Goal: Use online tool/utility: Utilize a website feature to perform a specific function

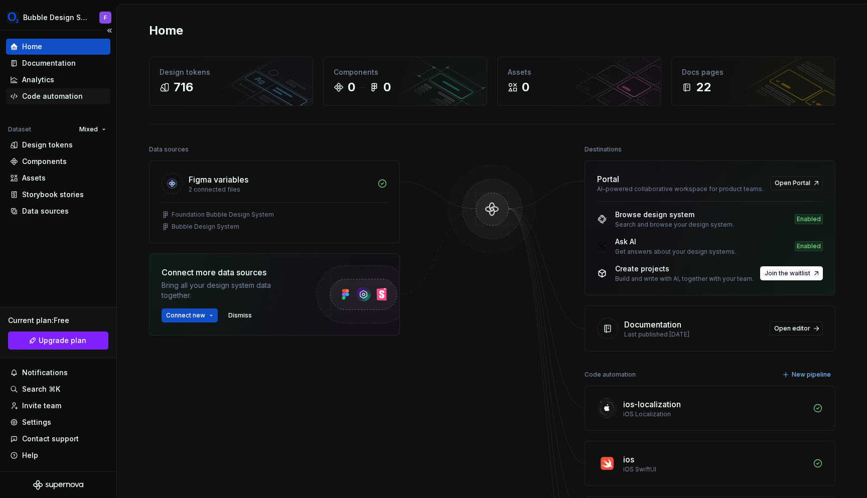
click at [64, 91] on div "Code automation" at bounding box center [58, 96] width 104 height 16
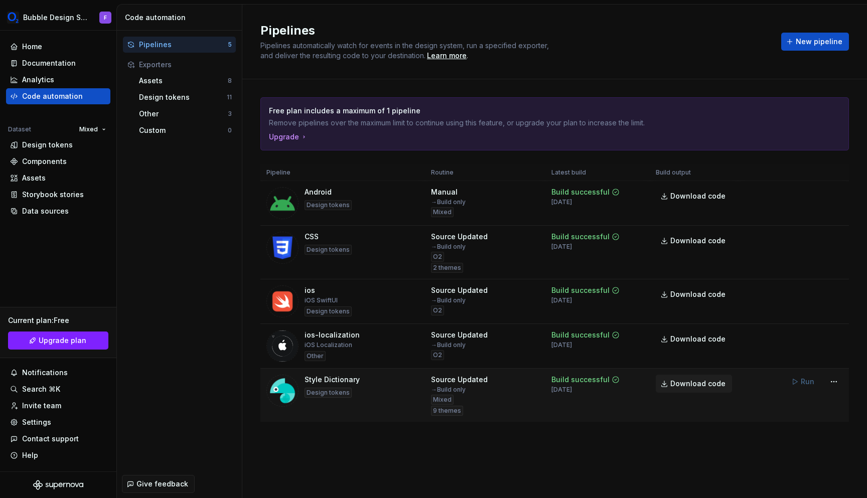
click at [684, 382] on span "Download code" at bounding box center [698, 384] width 55 height 10
click at [86, 262] on div "Home Documentation Analytics Code automation Dataset Mixed Design tokens Compon…" at bounding box center [58, 251] width 116 height 441
click at [833, 194] on html "Bubble Design System F Home Documentation Analytics Code automation Dataset Mix…" at bounding box center [433, 249] width 867 height 498
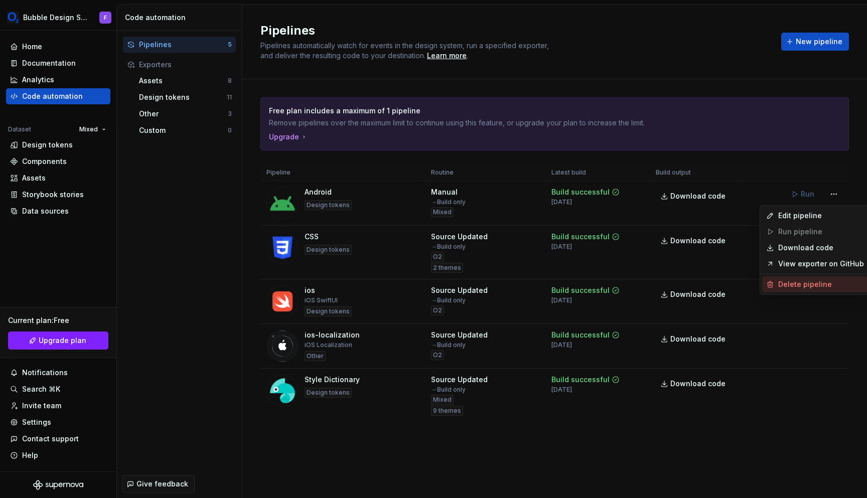
click at [825, 286] on div "Delete pipeline" at bounding box center [822, 285] width 86 height 10
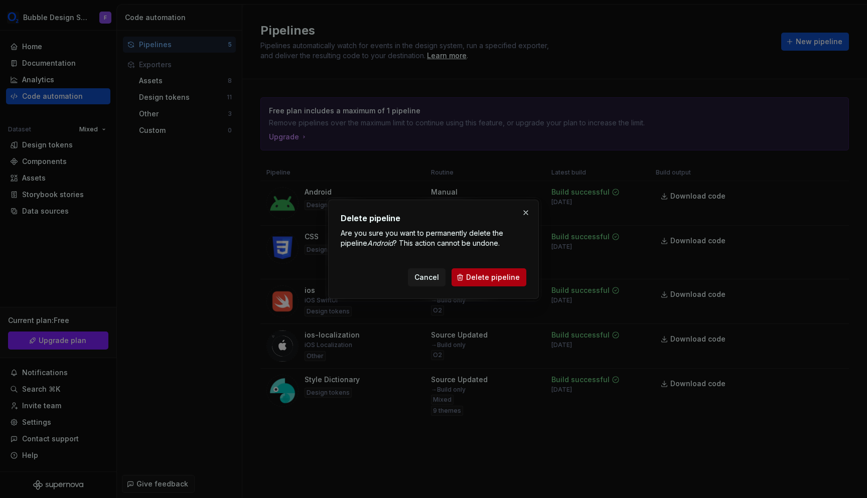
click at [477, 276] on span "Delete pipeline" at bounding box center [493, 278] width 54 height 10
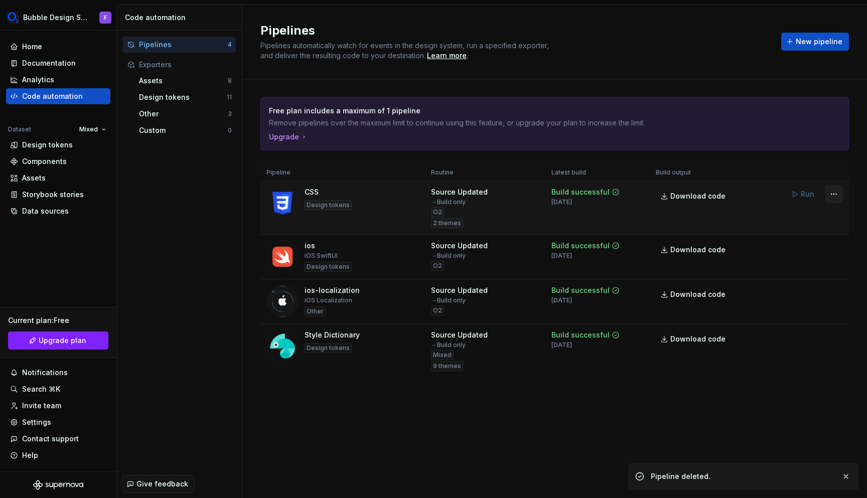
click at [835, 189] on html "Bubble Design System F Home Documentation Analytics Code automation Dataset Mix…" at bounding box center [433, 249] width 867 height 498
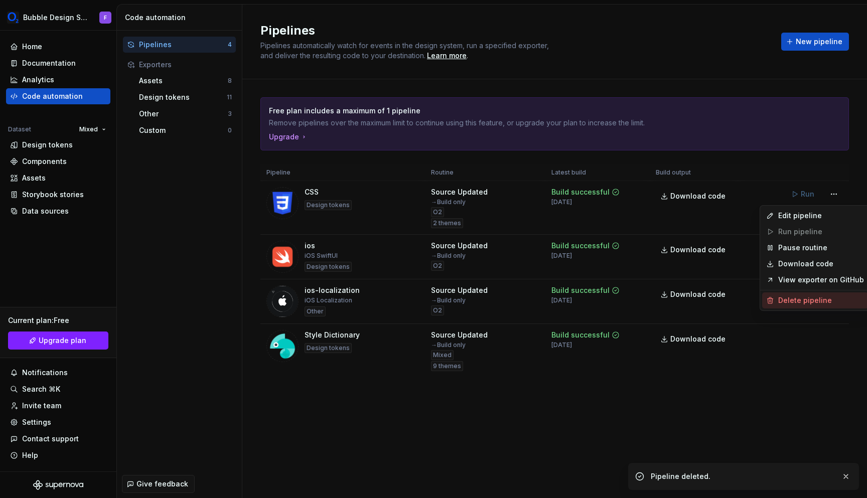
click at [793, 299] on div "Delete pipeline" at bounding box center [822, 301] width 86 height 10
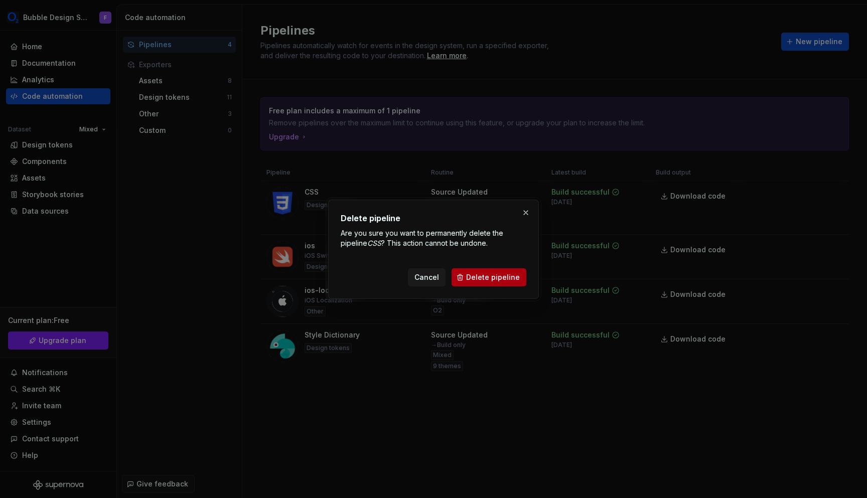
click at [520, 279] on button "Delete pipeline" at bounding box center [489, 278] width 75 height 18
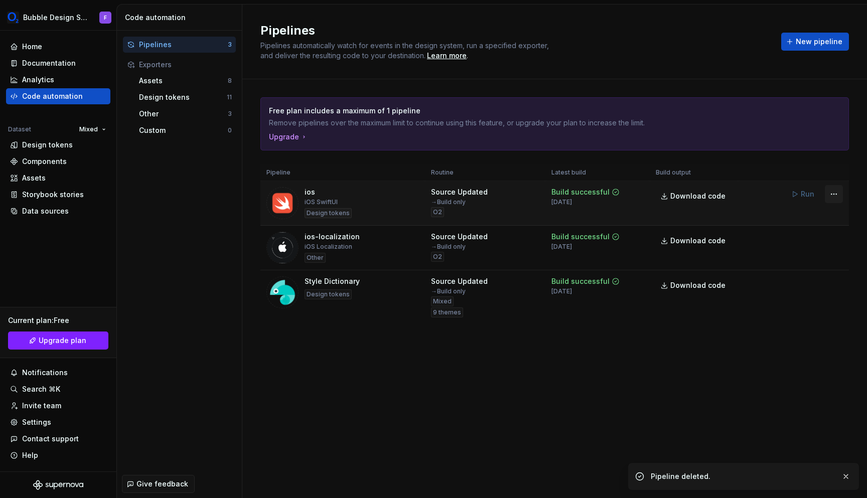
click at [835, 194] on html "Bubble Design System F Home Documentation Analytics Code automation Dataset Mix…" at bounding box center [433, 249] width 867 height 498
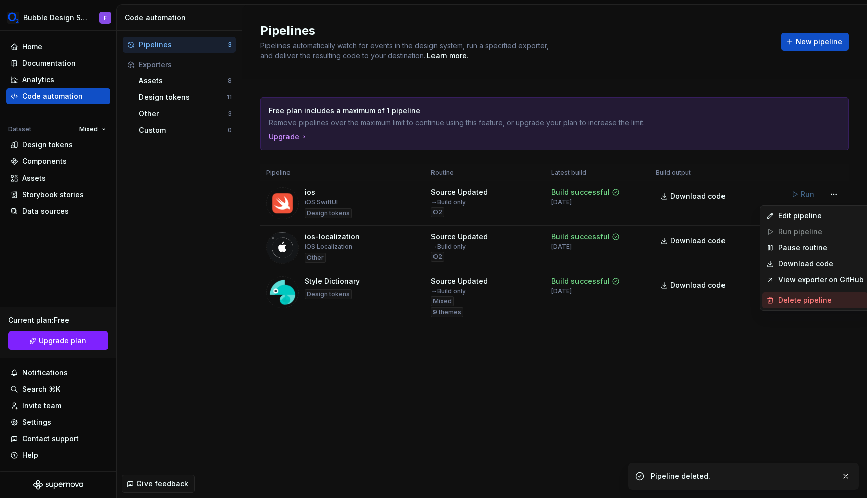
click at [784, 301] on div "Delete pipeline" at bounding box center [822, 301] width 86 height 10
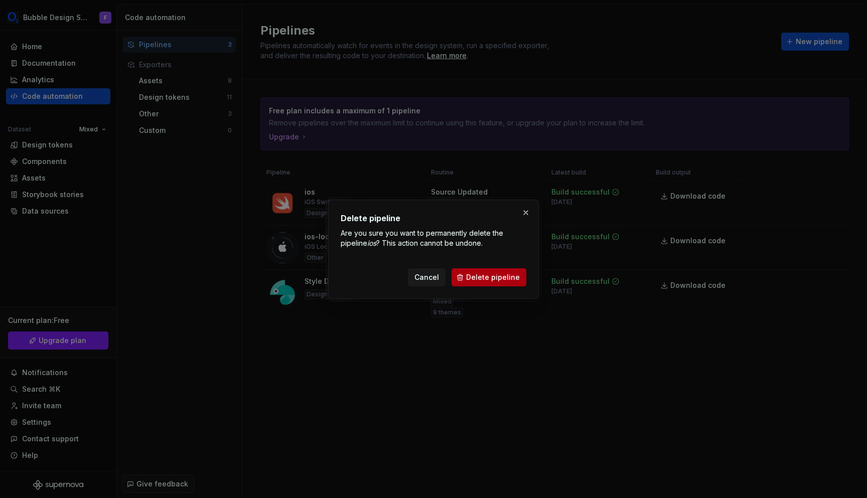
click at [473, 277] on span "Delete pipeline" at bounding box center [493, 278] width 54 height 10
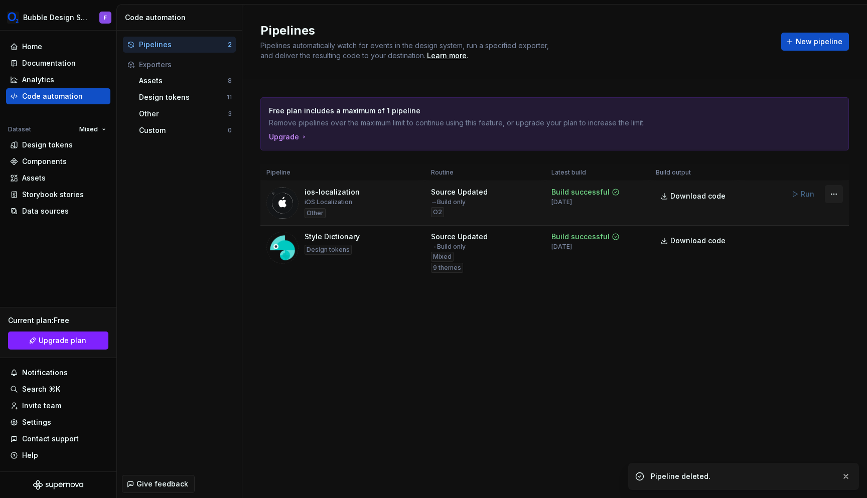
click at [832, 192] on html "Bubble Design System F Home Documentation Analytics Code automation Dataset Mix…" at bounding box center [433, 249] width 867 height 498
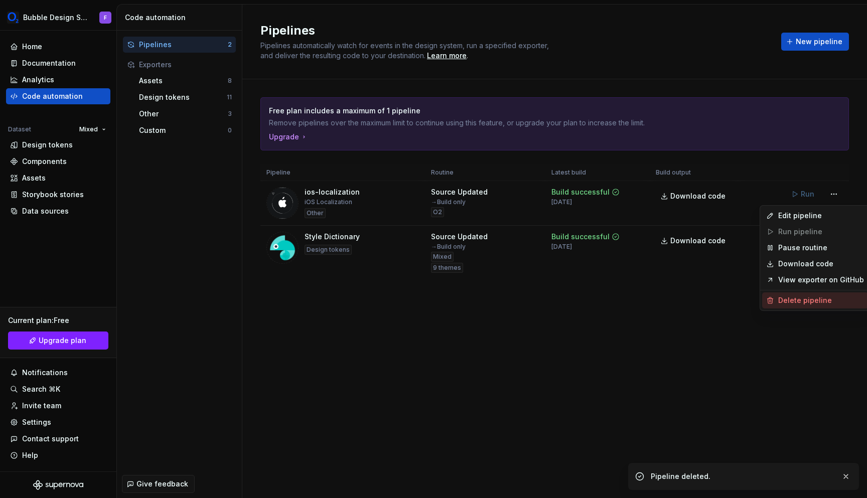
click at [777, 298] on div "Delete pipeline" at bounding box center [816, 301] width 106 height 16
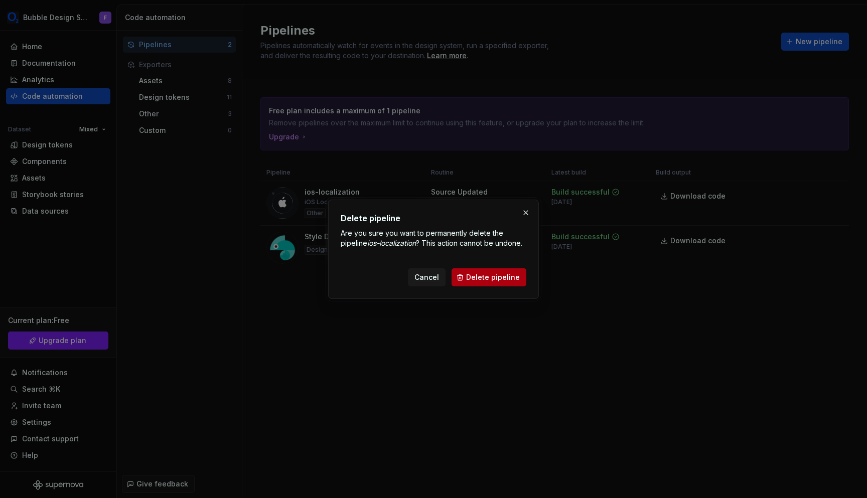
click at [502, 278] on span "Delete pipeline" at bounding box center [493, 278] width 54 height 10
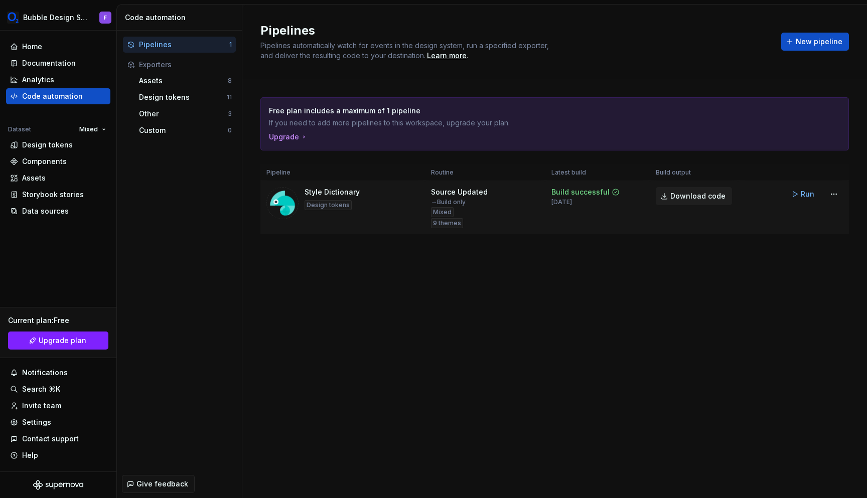
click at [707, 197] on span "Download code" at bounding box center [698, 196] width 55 height 10
click at [809, 194] on span "Run" at bounding box center [808, 194] width 14 height 10
click at [677, 196] on span "Download code" at bounding box center [698, 196] width 55 height 10
